Goal: Find specific page/section: Find specific page/section

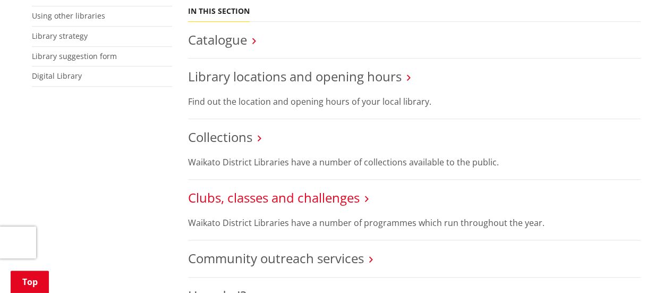
scroll to position [304, 0]
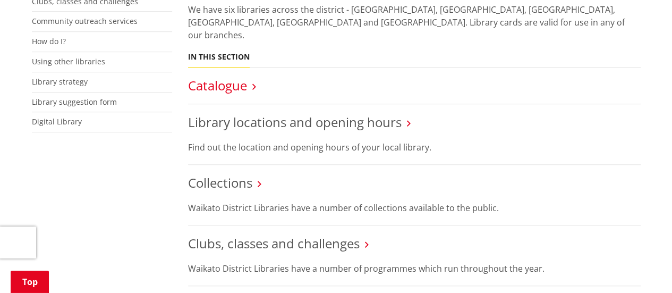
click at [225, 77] on link "Catalogue" at bounding box center [217, 86] width 59 height 18
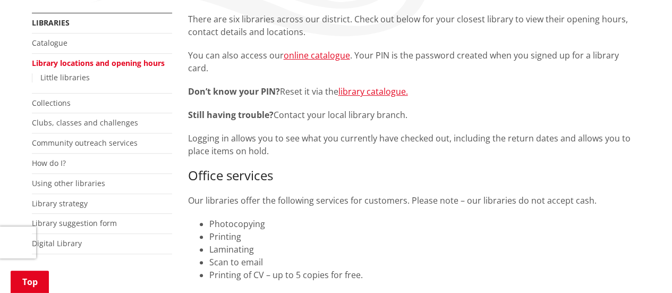
scroll to position [213, 0]
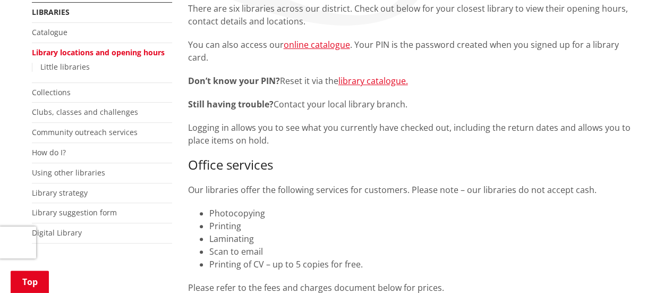
click at [357, 76] on div "There are six libraries across our district. Check out below for your closest l…" at bounding box center [414, 148] width 453 height 292
click at [357, 75] on link "library catalogue." at bounding box center [373, 81] width 70 height 12
